Goal: Task Accomplishment & Management: Use online tool/utility

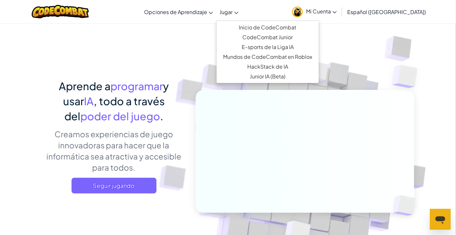
click at [232, 14] on span "Jugar" at bounding box center [226, 11] width 13 height 7
click at [238, 25] on link "Inicio de CodeCombat" at bounding box center [268, 28] width 102 height 10
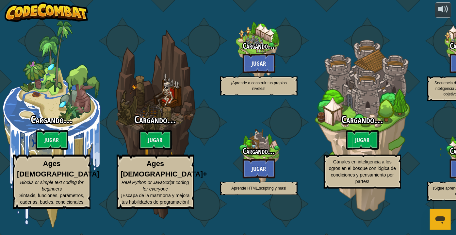
select select "es-419"
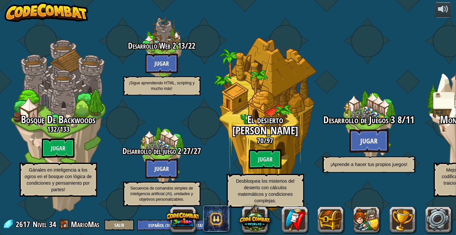
click at [370, 121] on span "Desarrollo de Juegos 3" at bounding box center [359, 119] width 72 height 13
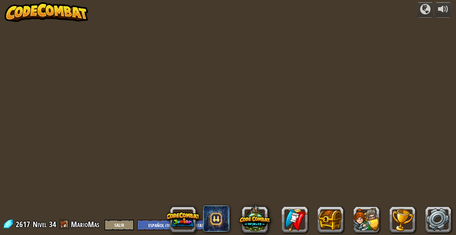
select select "es-419"
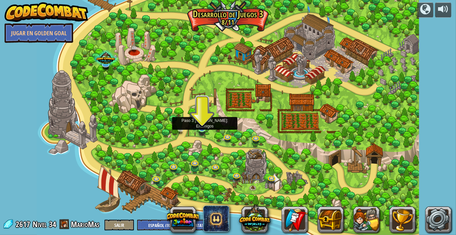
click at [205, 129] on img at bounding box center [202, 118] width 10 height 22
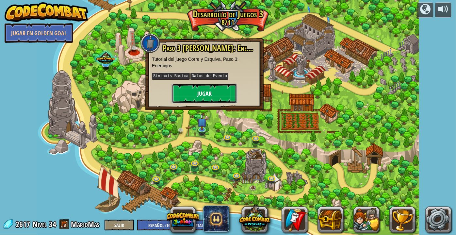
click at [196, 91] on button "Jugar" at bounding box center [204, 94] width 65 height 20
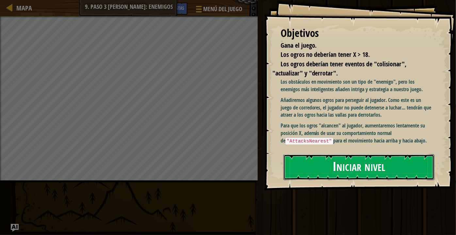
click at [347, 168] on button "Iniciar nivel" at bounding box center [359, 167] width 151 height 26
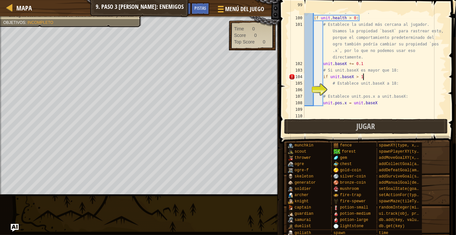
scroll to position [3, 5]
click at [324, 79] on div "# Solo actualiza la posición de los ogros no derrotados , que tengan salud posi…" at bounding box center [374, 64] width 143 height 124
type textarea "if unit.baseX > 18:"
click at [344, 89] on div "# Solo actualiza la posición de los ogros no derrotados , que tengan salud posi…" at bounding box center [374, 64] width 143 height 124
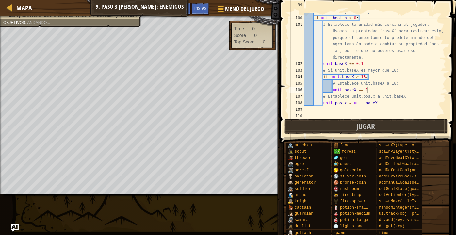
type textarea "unit.baseX == 18"
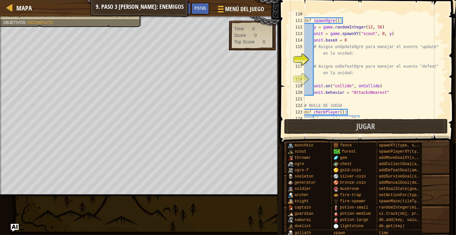
scroll to position [767, 0]
click at [321, 60] on div "def spawnOgre ( ) : y = game . randomInteger ( 12 , 56 ) unit = game . spawnXY …" at bounding box center [374, 69] width 143 height 118
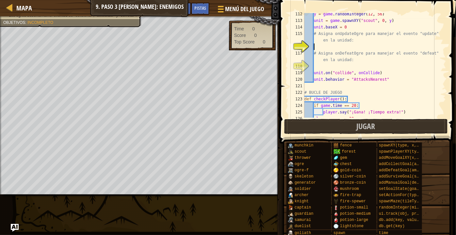
scroll to position [779, 0]
click at [185, 8] on span "Ask AI" at bounding box center [182, 8] width 11 height 6
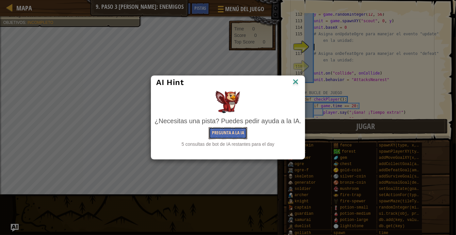
click at [222, 138] on button "Pregunta a la IA" at bounding box center [228, 133] width 39 height 12
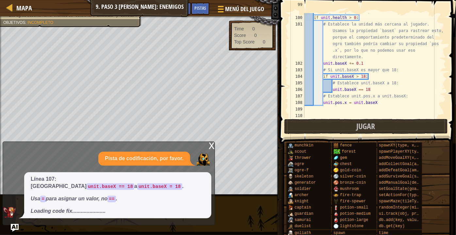
scroll to position [647, 0]
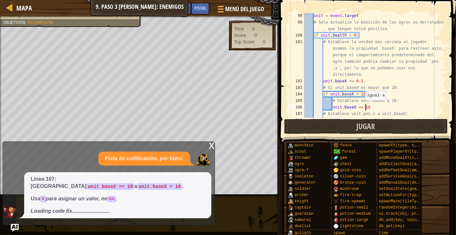
click at [365, 106] on div "unit = event . target # Solo actualiza la posición de los ogros no derrotados ,…" at bounding box center [374, 71] width 143 height 118
click at [362, 106] on div "unit = event . target # Solo actualiza la posición de los ogros no derrotados ,…" at bounding box center [374, 71] width 143 height 118
click at [364, 106] on div "unit = event . target # Solo actualiza la posición de los ogros no derrotados ,…" at bounding box center [374, 71] width 143 height 118
type textarea "unit.baseX = 18"
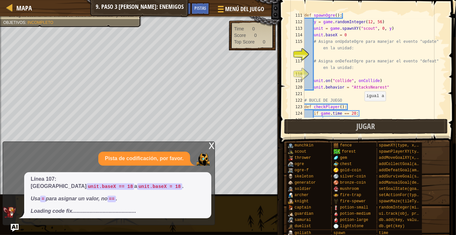
scroll to position [772, 0]
click at [368, 52] on div "def spawnOgre ( ) : y = game . randomInteger ( 12 , 56 ) unit = game . spawnXY …" at bounding box center [374, 71] width 143 height 118
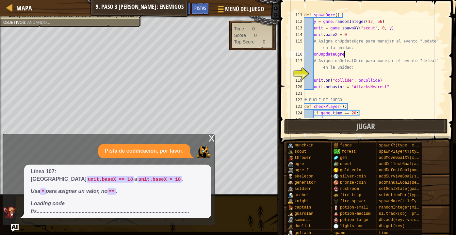
scroll to position [3, 3]
type textarea "onUnpdateOgre"
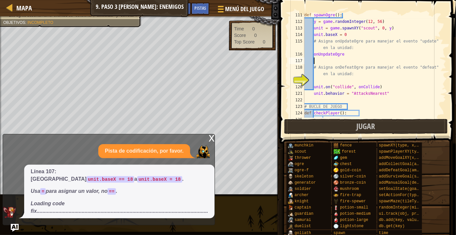
scroll to position [3, 0]
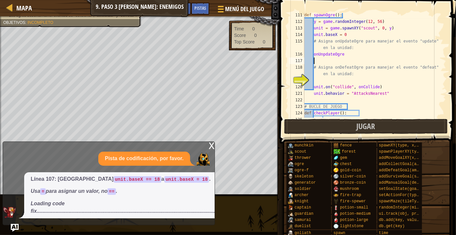
click at [382, 51] on div "def spawnOgre ( ) : y = game . randomInteger ( 12 , 56 ) unit = game . spawnXY …" at bounding box center [374, 71] width 143 height 118
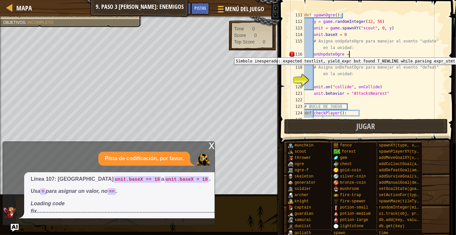
click at [290, 54] on div "116" at bounding box center [297, 54] width 16 height 7
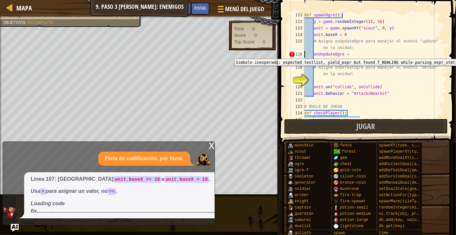
type textarea "onUnpdateOgre ="
click at [14, 231] on img "Ask AI" at bounding box center [15, 228] width 8 height 8
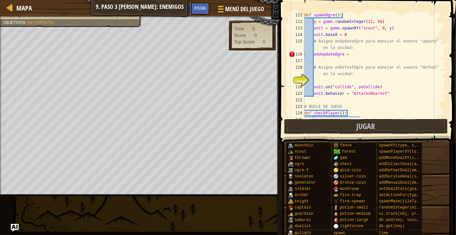
click at [189, 8] on button "Ask AI" at bounding box center [182, 9] width 18 height 12
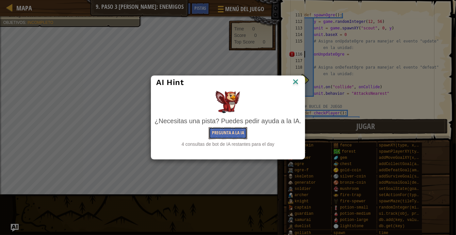
click at [220, 138] on button "Pregunta a la IA" at bounding box center [228, 133] width 39 height 12
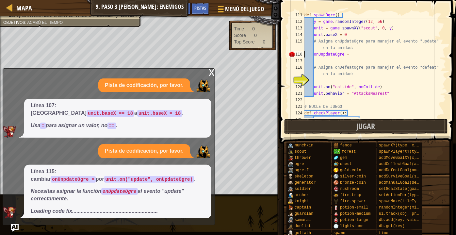
click at [33, 22] on span "Acabó el tiempo" at bounding box center [45, 22] width 36 height 5
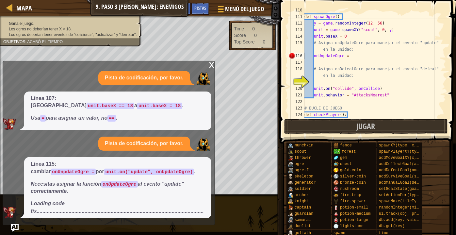
scroll to position [771, 0]
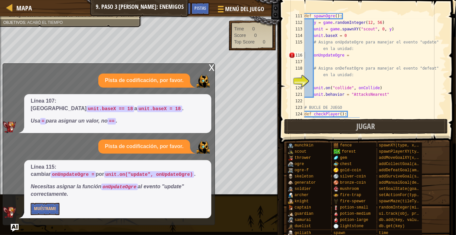
click at [195, 169] on p "Línea 115: cambiar onUnpdateOgre = por unit.on("update", onUpdateOgre) ." at bounding box center [118, 170] width 174 height 15
click at [47, 207] on button "Muéstrame" at bounding box center [45, 209] width 29 height 12
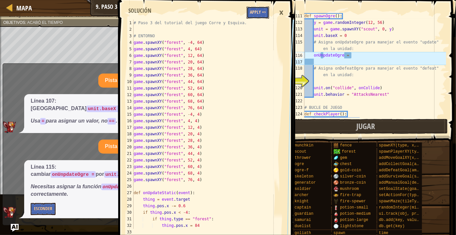
click at [254, 11] on button "Apply =>" at bounding box center [258, 13] width 23 height 12
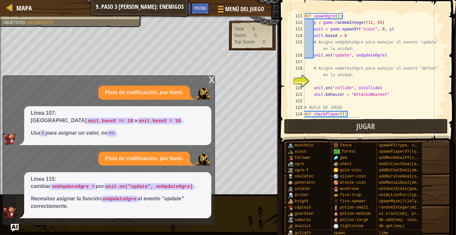
click at [15, 225] on img "Ask AI" at bounding box center [15, 228] width 8 height 8
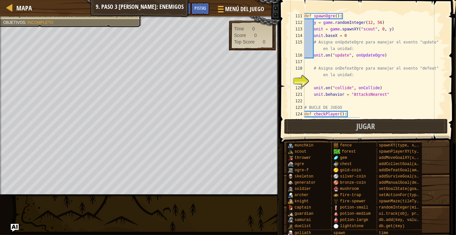
click at [304, 63] on div "def spawnOgre ( ) : y = game . randomInteger ( 12 , 56 ) unit = game . spawnXY …" at bounding box center [374, 72] width 143 height 118
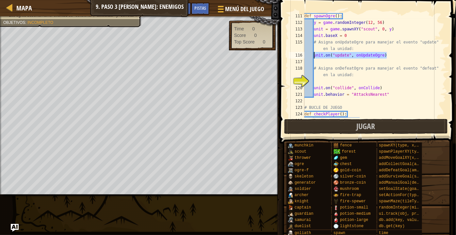
drag, startPoint x: 387, startPoint y: 56, endPoint x: 313, endPoint y: 55, distance: 74.8
click at [313, 55] on div "def spawnOgre ( ) : y = game . randomInteger ( 12 , 56 ) unit = game . spawnXY …" at bounding box center [374, 72] width 143 height 118
type textarea "unit.on("update", onUpdateOgre)"
click at [330, 81] on div "def spawnOgre ( ) : y = game . randomInteger ( 12 , 56 ) unit = game . spawnXY …" at bounding box center [374, 72] width 143 height 118
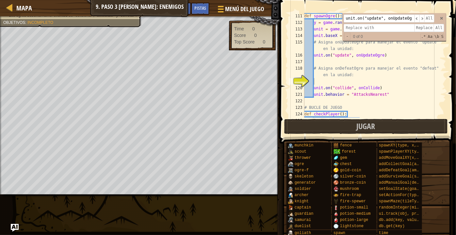
scroll to position [0, 8]
type input "unit.on("update", onUpdateOgre)"
click at [328, 80] on div "def spawnOgre ( ) : y = game . randomInteger ( 12 , 56 ) unit = game . spawnXY …" at bounding box center [374, 72] width 143 height 118
paste textarea "unit.on("update", onUpdateOgre)"
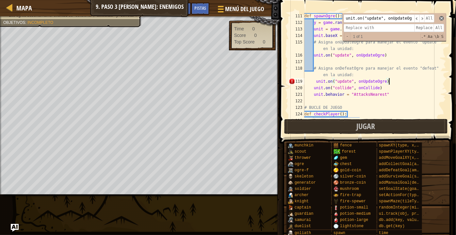
click at [442, 20] on span at bounding box center [441, 18] width 5 height 5
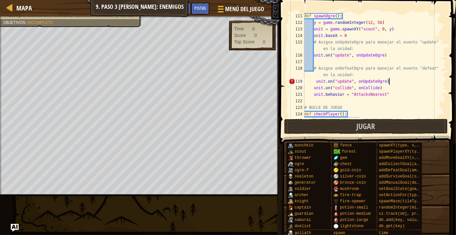
click at [305, 77] on div "def spawnOgre ( ) : y = game . randomInteger ( 12 , 56 ) unit = game . spawnXY …" at bounding box center [374, 72] width 143 height 118
click at [305, 76] on div "def spawnOgre ( ) : y = game . randomInteger ( 12 , 56 ) unit = game . spawnXY …" at bounding box center [374, 72] width 143 height 118
click at [303, 76] on div "118" at bounding box center [297, 71] width 16 height 13
click at [305, 71] on div "def spawnOgre ( ) : y = game . randomInteger ( 12 , 56 ) unit = game . spawnXY …" at bounding box center [374, 72] width 143 height 118
click at [305, 75] on div "def spawnOgre ( ) : y = game . randomInteger ( 12 , 56 ) unit = game . spawnXY …" at bounding box center [374, 72] width 143 height 118
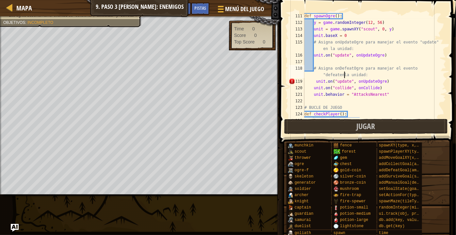
click at [315, 82] on div "def spawnOgre ( ) : y = game . randomInteger ( 12 , 56 ) unit = game . spawnXY …" at bounding box center [374, 72] width 143 height 118
click at [375, 83] on div "def spawnOgre ( ) : y = game . randomInteger ( 12 , 56 ) unit = game . spawnXY …" at bounding box center [374, 72] width 143 height 118
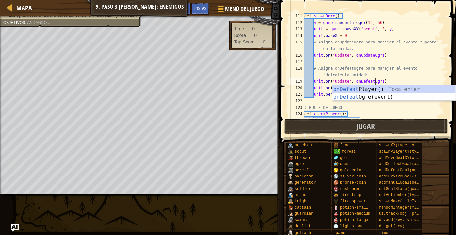
scroll to position [3, 6]
click at [420, 112] on div "def spawnOgre ( ) : y = game . randomInteger ( 12 , 56 ) unit = game . spawnXY …" at bounding box center [374, 72] width 143 height 118
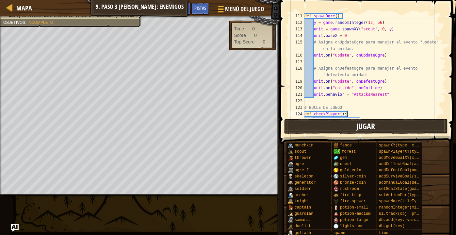
type textarea "def checkPlayer():"
click at [419, 122] on button "Jugar" at bounding box center [366, 126] width 164 height 15
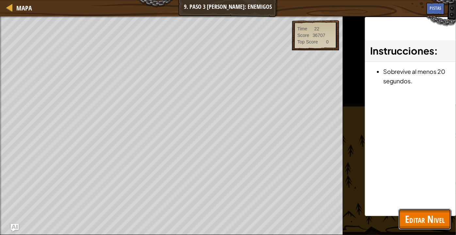
click at [406, 226] on button "Editar Nivel" at bounding box center [425, 219] width 53 height 21
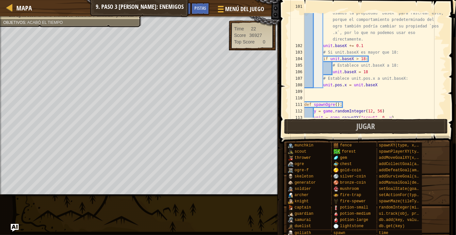
scroll to position [682, 0]
click at [187, 12] on button "Ask AI" at bounding box center [182, 9] width 18 height 12
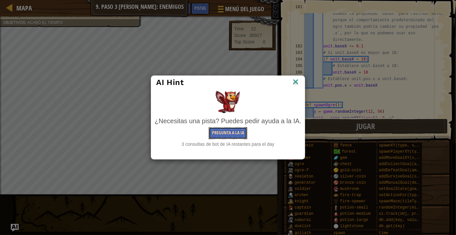
click at [221, 133] on button "Pregunta a la IA" at bounding box center [228, 133] width 39 height 12
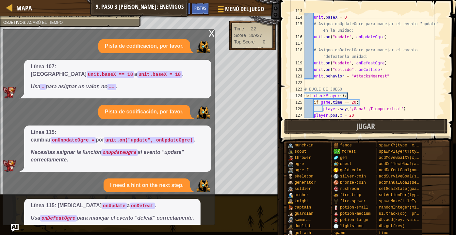
scroll to position [17, 0]
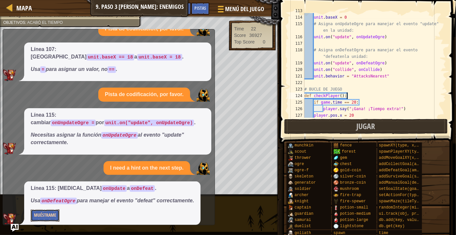
click at [45, 213] on button "Muéstrame" at bounding box center [45, 215] width 29 height 12
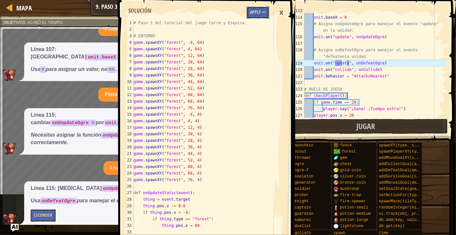
click at [254, 10] on button "Apply =>" at bounding box center [258, 13] width 23 height 12
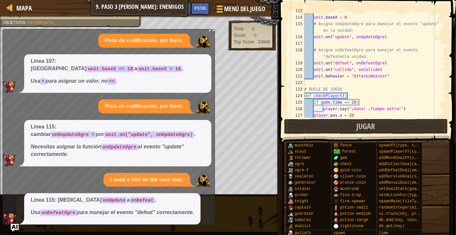
click at [15, 228] on img "Ask AI" at bounding box center [15, 228] width 8 height 8
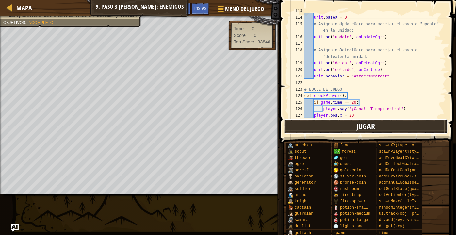
click at [327, 122] on button "Jugar" at bounding box center [366, 126] width 164 height 15
click at [357, 124] on span "Jugar" at bounding box center [366, 126] width 19 height 10
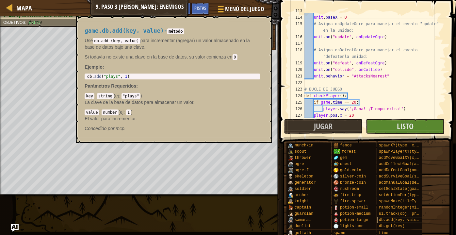
click at [416, 221] on span "db.add(key, value)" at bounding box center [400, 220] width 42 height 5
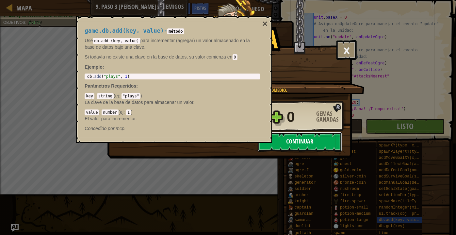
click at [299, 140] on button "Continuar" at bounding box center [300, 142] width 84 height 20
select select "es-419"
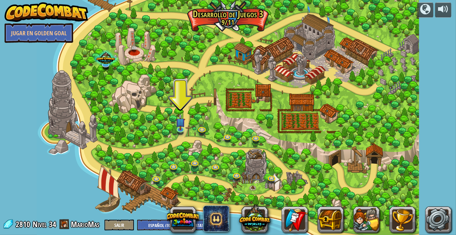
click at [195, 98] on div at bounding box center [228, 117] width 382 height 235
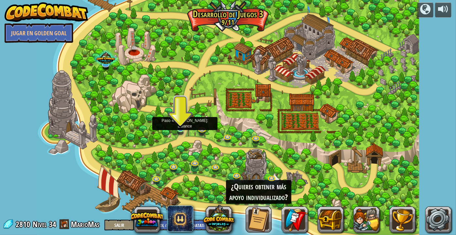
click at [181, 117] on img at bounding box center [181, 118] width 10 height 22
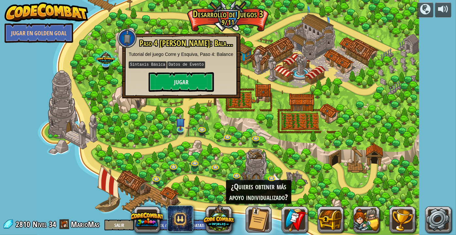
click at [137, 109] on div at bounding box center [228, 117] width 382 height 235
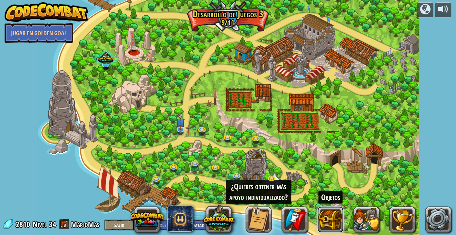
click at [334, 225] on button at bounding box center [331, 219] width 26 height 26
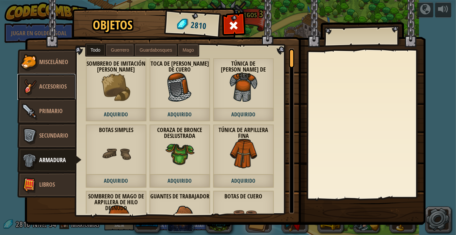
click at [40, 75] on link "Accesorios" at bounding box center [46, 87] width 58 height 26
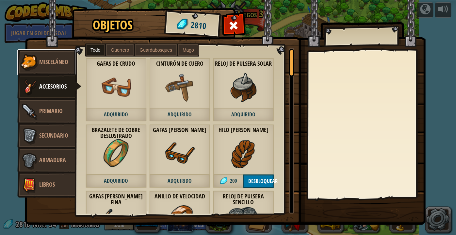
click at [42, 69] on link "Misceláneo" at bounding box center [46, 62] width 58 height 26
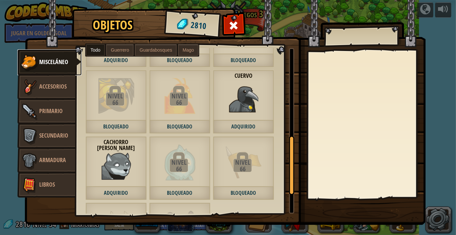
scroll to position [254, 0]
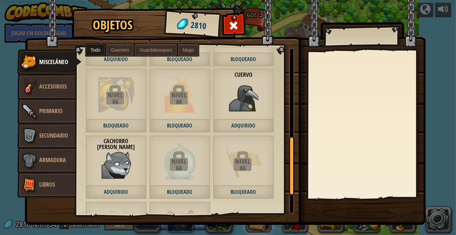
click at [131, 106] on img at bounding box center [116, 95] width 36 height 36
click at [126, 123] on span "Bloqueado" at bounding box center [116, 125] width 61 height 13
click at [114, 95] on div "Nivel" at bounding box center [115, 95] width 59 height 7
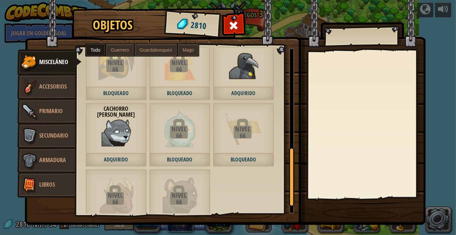
scroll to position [293, 0]
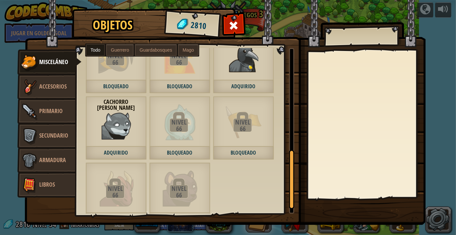
click at [178, 120] on div "Nivel" at bounding box center [178, 122] width 59 height 7
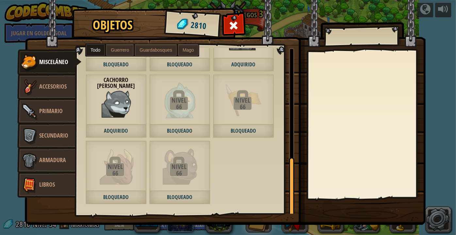
scroll to position [0, 0]
click at [34, 84] on img at bounding box center [30, 87] width 20 height 20
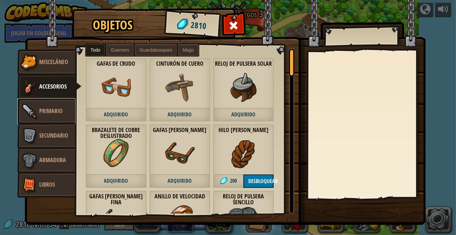
click at [58, 109] on span "Primario" at bounding box center [51, 111] width 24 height 8
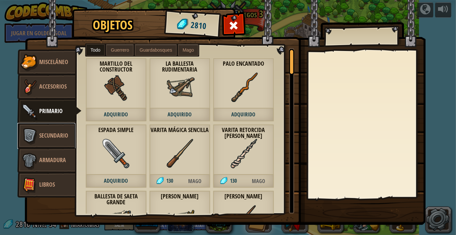
click at [53, 133] on span "Secundario" at bounding box center [53, 135] width 29 height 8
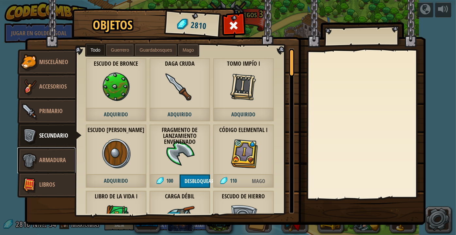
click at [60, 170] on link "Armadura" at bounding box center [46, 160] width 58 height 26
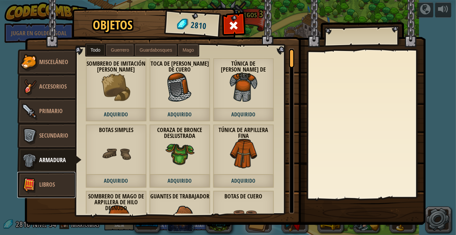
click at [59, 186] on link "Libros" at bounding box center [46, 185] width 58 height 26
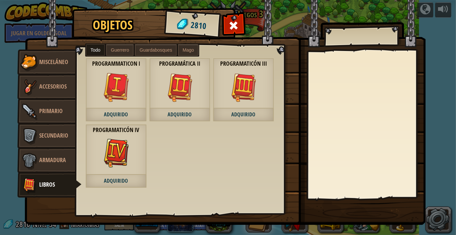
click at [111, 51] on span "Guerrero" at bounding box center [120, 49] width 18 height 5
click at [143, 48] on span "Guardabosques" at bounding box center [155, 49] width 33 height 5
click at [188, 49] on span "Mago" at bounding box center [188, 49] width 11 height 5
click at [52, 154] on link "Armadura" at bounding box center [46, 160] width 58 height 26
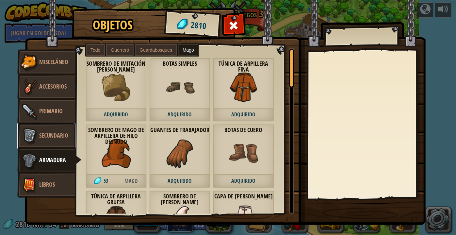
click at [52, 143] on link "Secundario" at bounding box center [46, 136] width 58 height 26
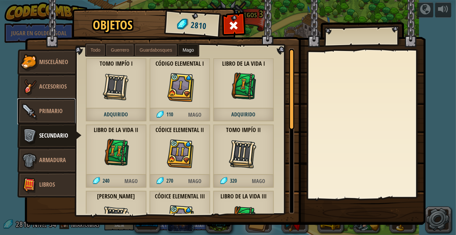
click at [54, 116] on link "Primario" at bounding box center [46, 111] width 58 height 26
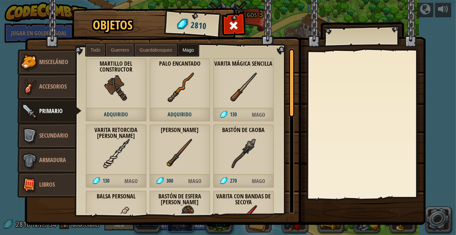
click at [159, 53] on label "Guardabosques" at bounding box center [156, 50] width 42 height 12
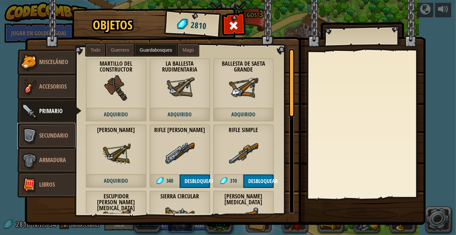
click at [40, 129] on link "Secundario" at bounding box center [46, 136] width 58 height 26
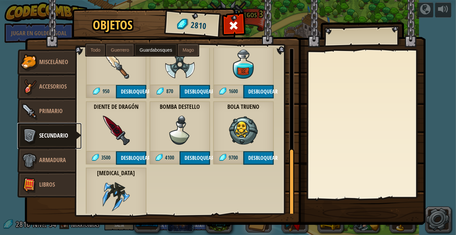
scroll to position [249, 0]
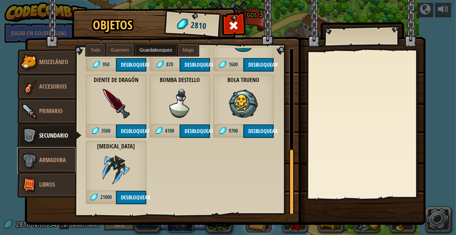
click at [47, 152] on link "Armadura" at bounding box center [46, 160] width 58 height 26
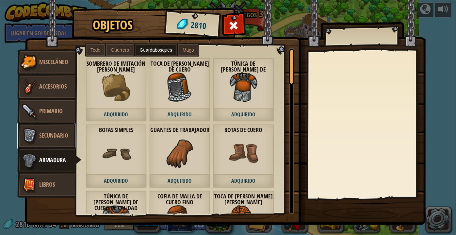
click at [51, 137] on span "Secundario" at bounding box center [53, 135] width 29 height 8
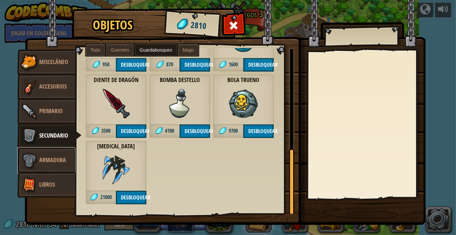
click at [53, 156] on span "Armadura" at bounding box center [52, 160] width 27 height 8
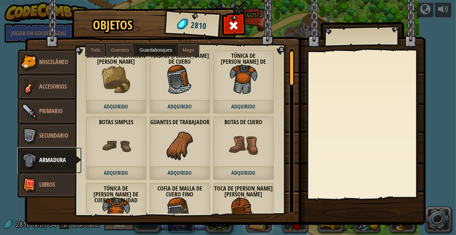
scroll to position [6, 0]
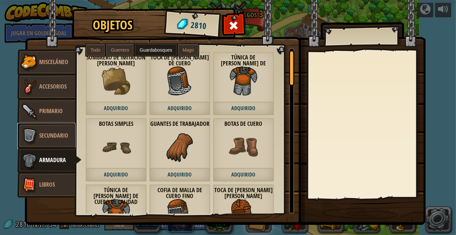
click at [33, 123] on link "Secundario" at bounding box center [46, 136] width 58 height 26
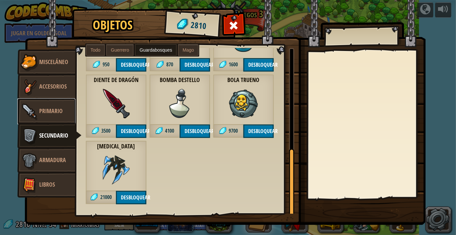
click at [51, 109] on span "Primario" at bounding box center [51, 111] width 24 height 8
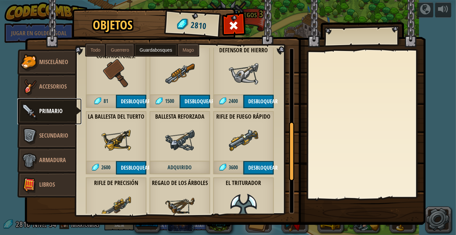
scroll to position [218, 0]
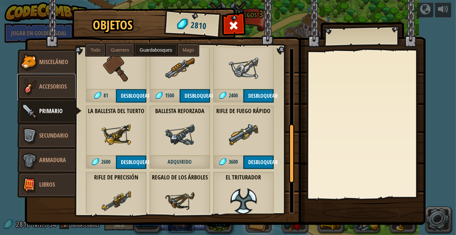
click at [61, 87] on span "Accesorios" at bounding box center [52, 86] width 27 height 8
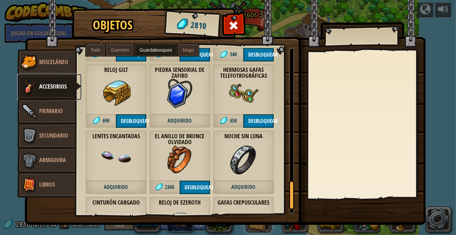
scroll to position [846, 0]
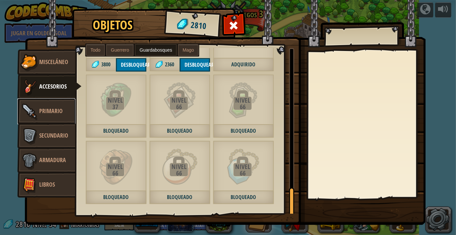
click at [48, 118] on link "Primario" at bounding box center [46, 111] width 58 height 26
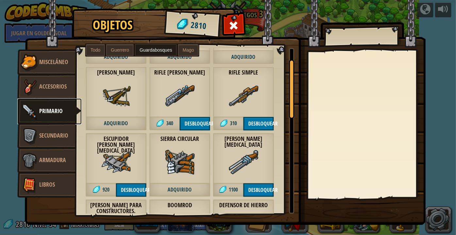
scroll to position [0, 0]
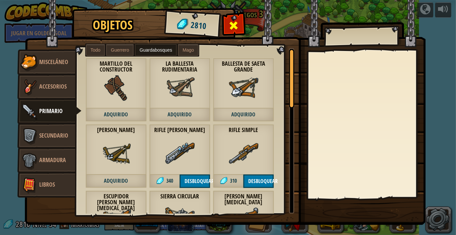
click at [232, 21] on span at bounding box center [234, 25] width 10 height 10
